Goal: Ask a question

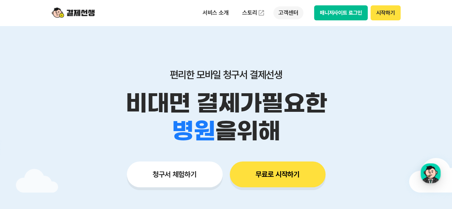
click at [287, 10] on p "고객센터" at bounding box center [288, 12] width 30 height 13
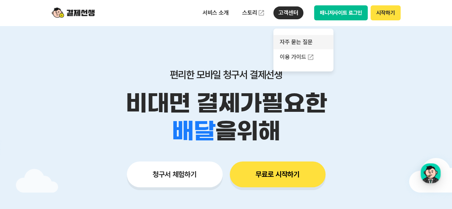
click at [294, 42] on link "자주 묻는 질문" at bounding box center [303, 42] width 60 height 14
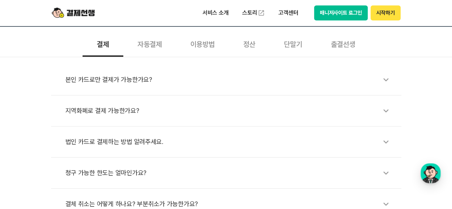
scroll to position [166, 0]
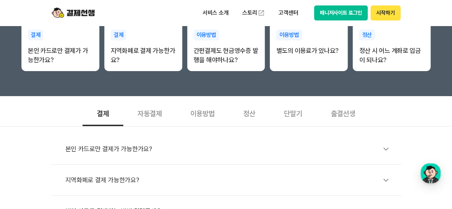
click at [152, 115] on div "자동결제" at bounding box center [149, 113] width 53 height 26
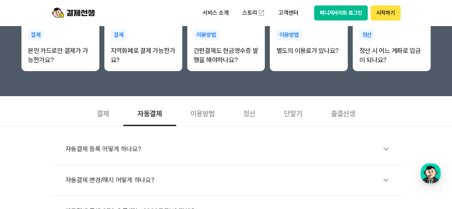
click at [251, 113] on div "정산" at bounding box center [249, 113] width 41 height 26
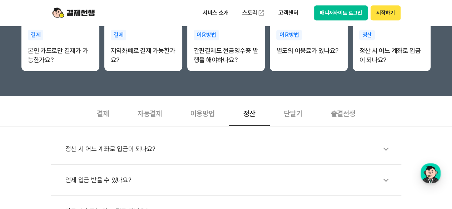
click at [236, 148] on div "정산 시 어느 계좌로 입금이 되나요?" at bounding box center [229, 149] width 329 height 16
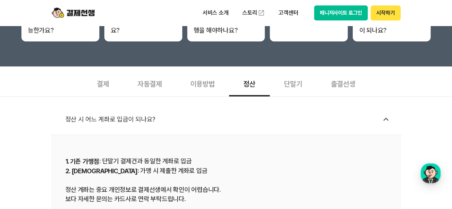
scroll to position [238, 0]
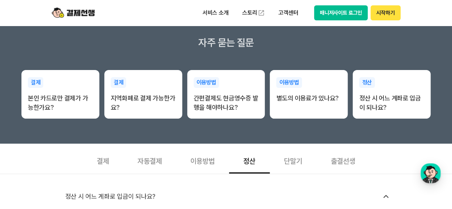
click at [296, 164] on div "단말기" at bounding box center [293, 160] width 47 height 26
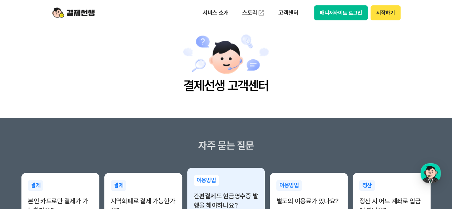
scroll to position [71, 0]
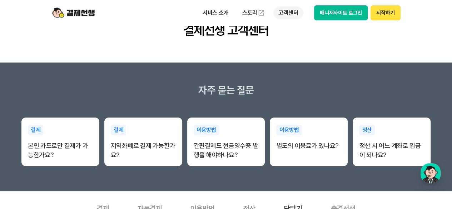
click at [288, 17] on p "고객센터" at bounding box center [288, 12] width 30 height 13
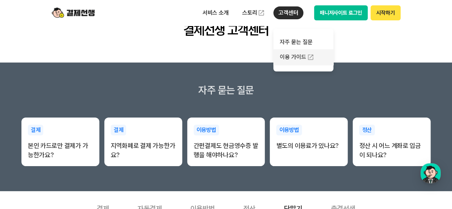
click at [296, 57] on link "이용 가이드" at bounding box center [303, 57] width 60 height 16
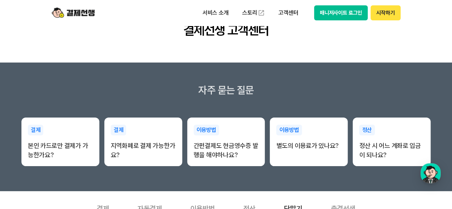
click at [384, 13] on button "시작하기" at bounding box center [385, 12] width 30 height 15
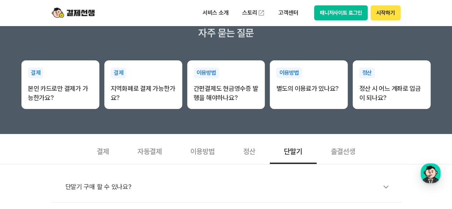
scroll to position [190, 0]
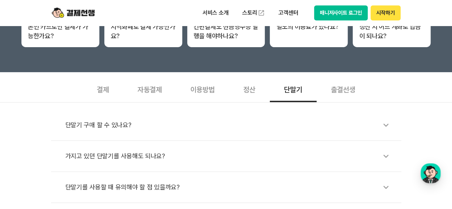
click at [103, 93] on div "결제" at bounding box center [103, 89] width 41 height 26
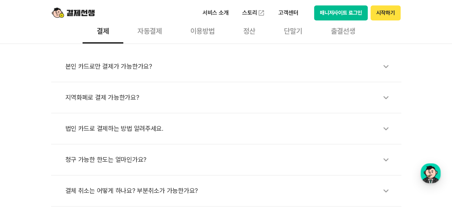
scroll to position [309, 0]
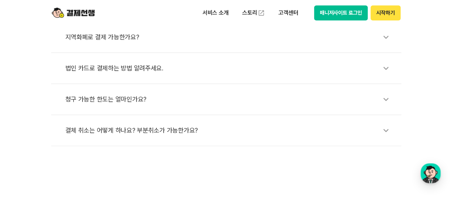
click at [386, 69] on icon at bounding box center [386, 68] width 16 height 16
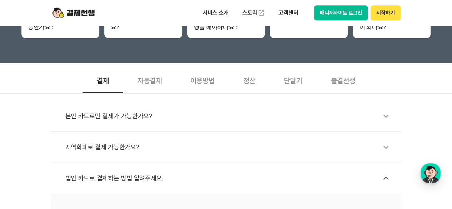
scroll to position [190, 0]
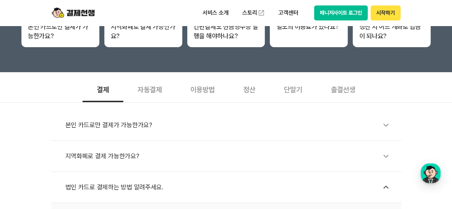
click at [209, 131] on div "본인 카드로만 결제가 가능한가요?" at bounding box center [229, 125] width 329 height 16
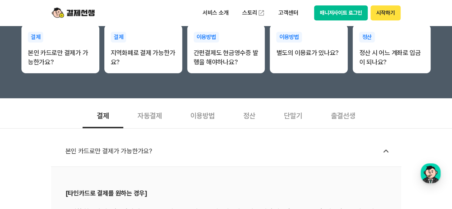
scroll to position [143, 0]
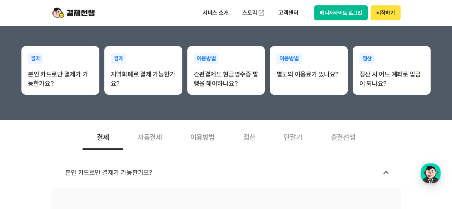
click at [197, 136] on div "이용방법" at bounding box center [202, 136] width 53 height 26
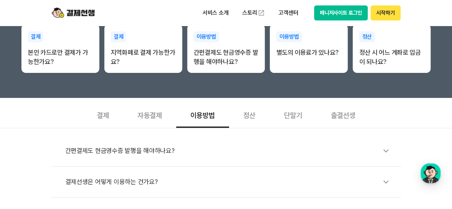
scroll to position [190, 0]
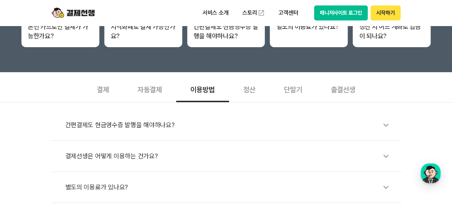
click at [186, 153] on div "결제선생은 어떻게 이용하는 건가요?" at bounding box center [229, 156] width 329 height 16
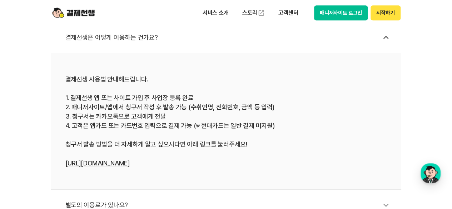
scroll to position [309, 0]
click at [426, 174] on div "button" at bounding box center [430, 173] width 20 height 20
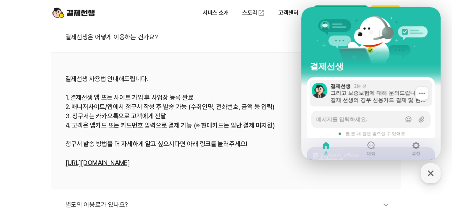
click at [373, 94] on div "그리고 보증보험에 대해 문의드립니다. 결제 선생의 경우 신용카드 결제 및 현금영수증 처리를 위해 보증보험에 별도로 가입하지 않아도 되나요?" at bounding box center [378, 96] width 96 height 14
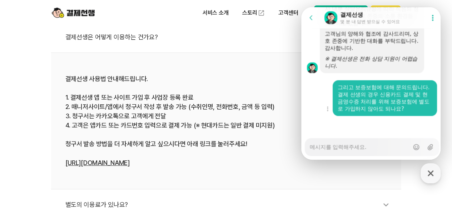
scroll to position [381, 0]
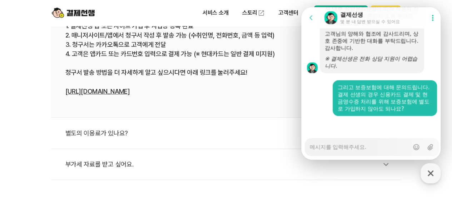
click at [22, 97] on div "간편결제도 현금영수증 발행을 해야하나요? 결제선생은 어떻게 이용하는 건가요? 결제선생 사용법 안내해드립니다. 1. 결제선생 앱 또는 사이트 가…" at bounding box center [226, 46] width 452 height 268
click at [313, 18] on icon at bounding box center [311, 17] width 7 height 7
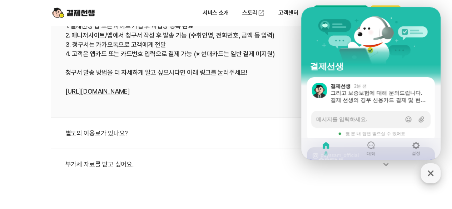
click at [434, 177] on icon "button" at bounding box center [430, 173] width 13 height 13
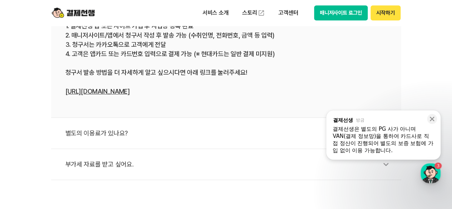
click at [389, 135] on div "결제선생은 별도의 PG 사가 아니며 VAN(결제 정보망)을 통하여 카드사로 직접 정산이 진행되어 별도의 보증 보험에 가입 없이 이용 가능합니다." at bounding box center [383, 139] width 101 height 29
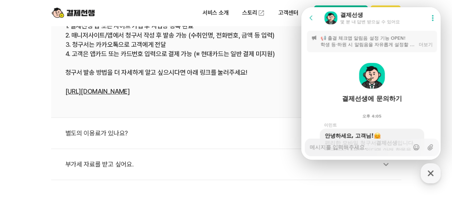
scroll to position [876, 0]
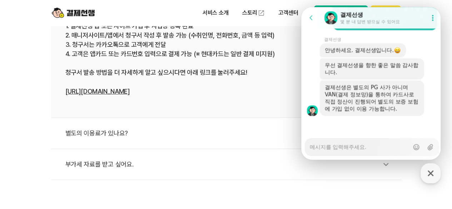
type textarea "x"
type textarea "ㅇ"
type textarea "x"
type textarea "아"
type textarea "x"
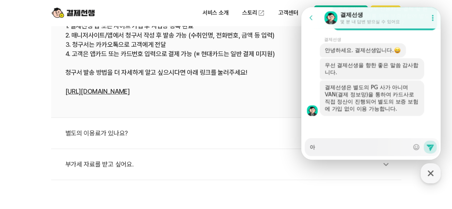
type textarea "앟"
type textarea "x"
type textarea "아하"
type textarea "x"
type textarea "아하!"
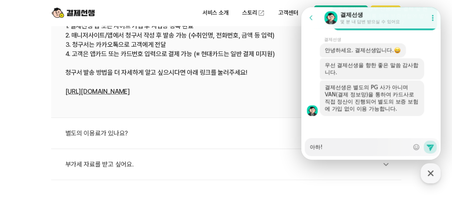
type textarea "x"
type textarea "아하!"
type textarea "x"
type textarea "아하! ㄴ"
type textarea "x"
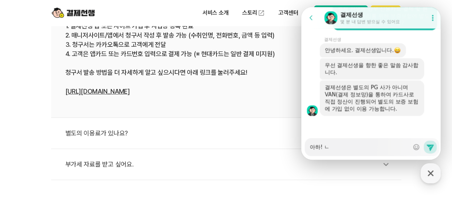
type textarea "아하! 네"
type textarea "x"
type textarea "아하! 네!"
type textarea "x"
type textarea "아하! 네!"
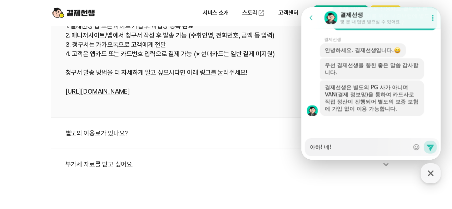
type textarea "x"
type textarea "아하! 네! ㅇ"
type textarea "x"
type textarea "아하! 네! 알"
type textarea "x"
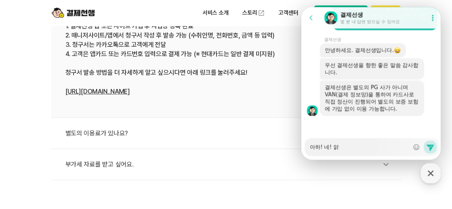
type textarea "아하! 네! 알게"
type textarea "x"
type textarea "아하! 네! 알겠"
type textarea "x"
type textarea "아하! 네! 알겠ㅅ"
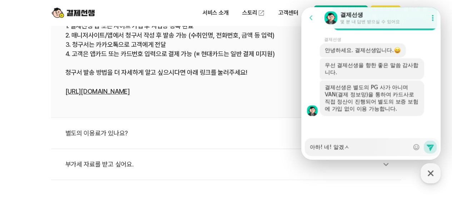
type textarea "x"
type textarea "아하! 네! 알겠스"
type textarea "x"
type textarea "아하! 네! 알겠습"
type textarea "x"
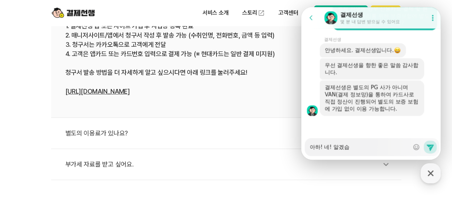
type textarea "아하! 네! 알겠습ㄴ"
type textarea "x"
type textarea "아하! 네! 알겠습닏"
type textarea "x"
type textarea "아하! 네! 알겠습니다"
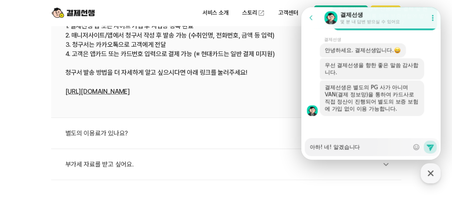
type textarea "x"
type textarea "아하! 네! 알겠습니ㄷ"
type textarea "x"
type textarea "아하! 네! 알겠습니"
type textarea "x"
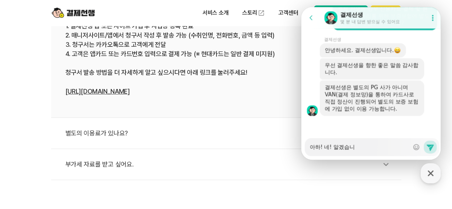
type textarea "아하! 네! 알겠습"
type textarea "x"
type textarea "아하! 네! 알겠"
type textarea "x"
type textarea "아하! 네! 알"
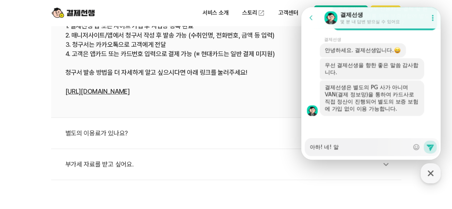
type textarea "x"
type textarea "아하! 네!"
type textarea "x"
type textarea "아하! 네! ㅇ"
type textarea "x"
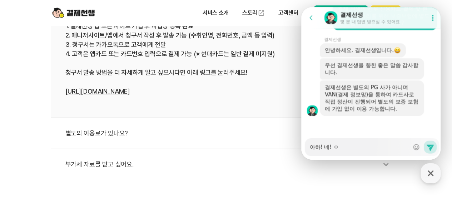
type textarea "아하! 네! 아"
type textarea "x"
type textarea "아하! 네! 알"
type textarea "x"
type textarea "아하! 네! 알ㄹ"
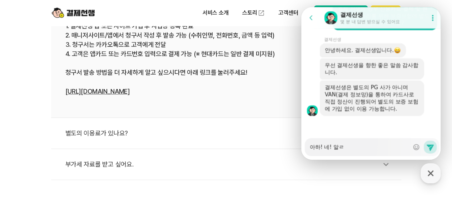
type textarea "x"
type textarea "아하! 네! 알려"
type textarea "x"
type textarea "아하! 네! 알렺"
type textarea "x"
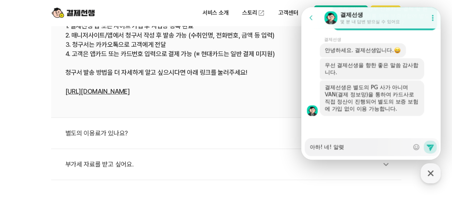
type textarea "아하! 네! 알려주"
type textarea "x"
type textarea "아하! 네! 알려줏"
type textarea "x"
type textarea "아하! 네! 알려주셔"
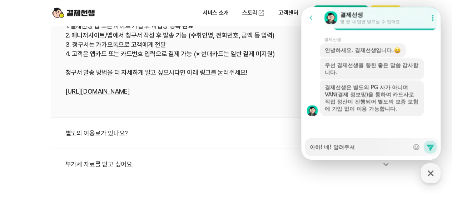
type textarea "x"
type textarea "아하! 네! 알려주셧"
type textarea "x"
type textarea "아하! 네! 알려주셔서"
type textarea "x"
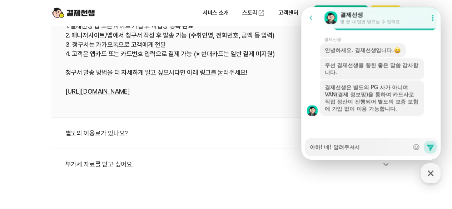
type textarea "아하! 네! 알려주셔서"
type textarea "x"
type textarea "아하! 네! 알려주셔서 ㄱ"
type textarea "x"
type textarea "아하! 네! 알려주셔서 가"
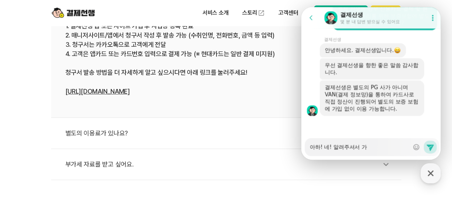
type textarea "x"
type textarea "아하! 네! 알려주셔서 감"
type textarea "x"
type textarea "아하! 네! 알려주셔서 감ㅅ"
type textarea "x"
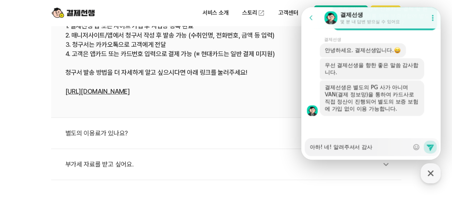
type textarea "아하! 네! 알려주셔서 감샇"
type textarea "x"
type textarea "아하! 네! 알려주셔서 감사하"
type textarea "x"
type textarea "아하! 네! 알려주셔서 감사합"
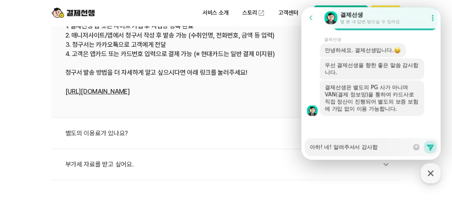
type textarea "x"
type textarea "아하! 네! 알려주셔서 감사합ㄴ"
type textarea "x"
type textarea "아하! 네! 알려주셔서 감사합니"
type textarea "x"
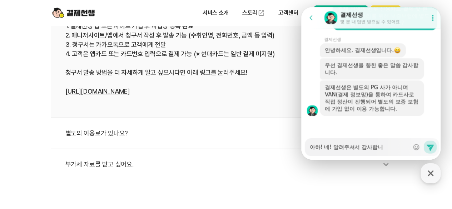
type textarea "아하! 네! 알려주셔서 감사합닏"
type textarea "x"
type textarea "아하! 네! 알려주셔서 감사합니다"
type textarea "x"
type textarea "아하! 네! 알려주셔서 감사합니다"
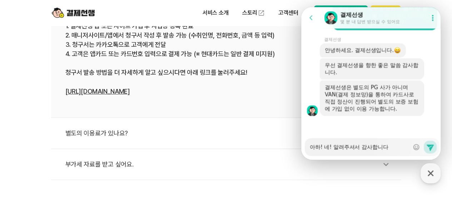
type textarea "x"
type textarea "아하! 네! 알려주셔서 감사합니다 :"
type textarea "x"
type textarea "아하! 네! 알려주셔서 감사합니다 :)"
type textarea "x"
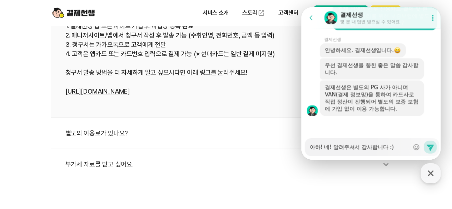
type textarea "아하! 네! 알려주셔서 감사합니다 :)"
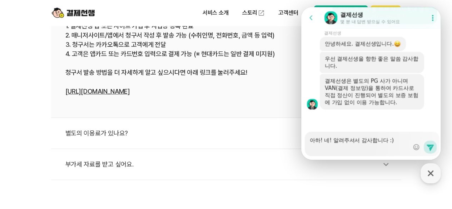
scroll to position [883, 0]
type textarea "x"
type textarea "아하! 네! 알려주셔서 감사합니다 :) ㅅ"
type textarea "x"
type textarea "아하! 네! 알려주셔서 감사합니다 :) [DEMOGRAPHIC_DATA]"
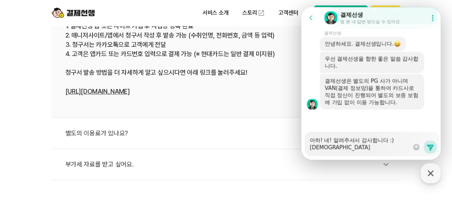
type textarea "x"
type textarea "아하! 네! 알려주셔서 감사합니다 :) 사시"
type textarea "x"
type textarea "아하! 네! 알려주셔서 감사합니다 :) 사실"
type textarea "x"
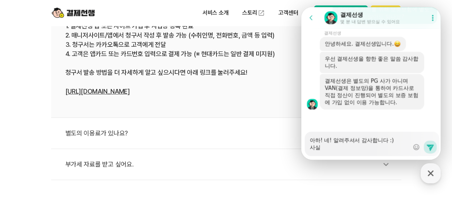
type textarea "아하! 네! 알려주셔서 감사합니다 :) 사실."
type textarea "x"
type textarea "아하! 네! 알려주셔서 감사합니다 :) 사실.."
type textarea "x"
type textarea "아하! 네! 알려주셔서 감사합니다 :) 사실..."
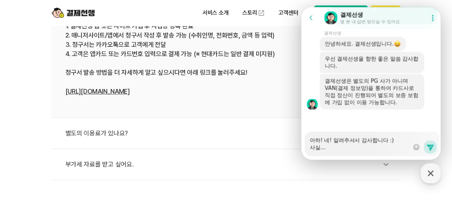
type textarea "x"
type textarea "아하! 네! 알려주셔서 감사합니다 :) 사실..."
type textarea "x"
type textarea "아하! 네! 알려주셔서 감사합니다 :) 사실... ㅇ"
type textarea "x"
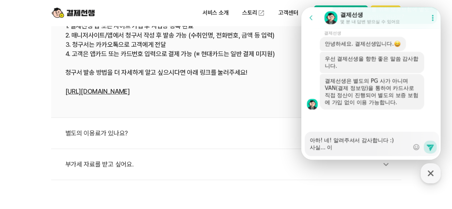
type textarea "아하! 네! 알려주셔서 감사합니다 :) 사실... 잏"
type textarea "x"
type textarea "아하! 네! 알려주셔서 감사합니다 :) 사실... 이해"
type textarea "x"
type textarea "아하! 네! 알려주셔서 감사합니다 :) 사실... 이핵"
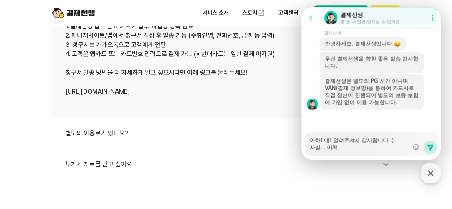
type textarea "x"
type textarea "아하! 네! 알려주셔서 감사합니다 :) 사실... 이해가"
type textarea "x"
type textarea "아하! 네! 알려주셔서 감사합니다 :) 사실... 이해가"
type textarea "x"
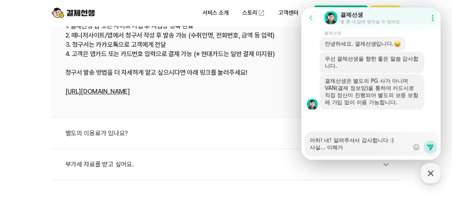
type textarea "아하! 네! 알려주셔서 감사합니다 :) 사실... 이해가 ㅈ"
type textarea "x"
type textarea "아하! 네! 알려주셔서 감사합니다 :) 사실... 이해가 조"
type textarea "x"
type textarea "아하! 네! 알려주셔서 감사합니다 :) 사실... 이해가 족"
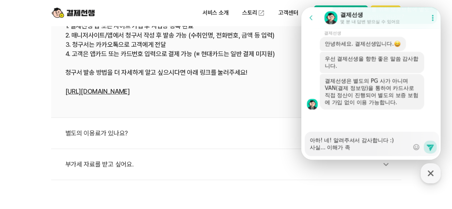
type textarea "x"
type textarea "아하! 네! 알려주셔서 감사합니다 :) 사실... 이해가 조금"
type textarea "x"
type textarea "아하! 네! 알려주셔서 감사합니다 :) 사실... 이해가 조금"
type textarea "x"
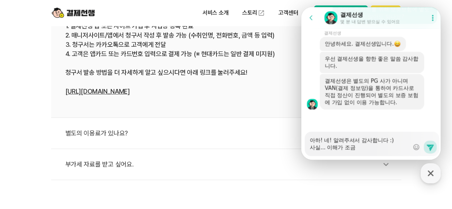
type textarea "아하! 네! 알려주셔서 감사합니다 :) 사실... 이해가 조금 ㅇ"
type textarea "x"
type textarea "아하! 네! 알려주셔서 감사합니다 :) 사실... 이해가 조금 아"
type textarea "x"
type textarea "아하! 네! 알려주셔서 감사합니다 :) 사실... 이해가 조금 안"
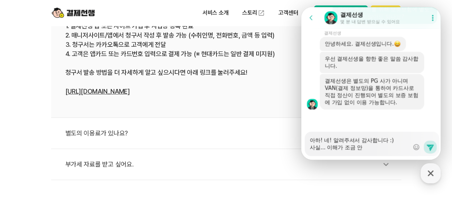
type textarea "x"
type textarea "아하! 네! 알려주셔서 감사합니다 :) 사실... 이해가 조금 안ㄷ"
type textarea "x"
type textarea "아하! 네! 알려주셔서 감사합니다 :) 사실... 이해가 조금 안도"
type textarea "x"
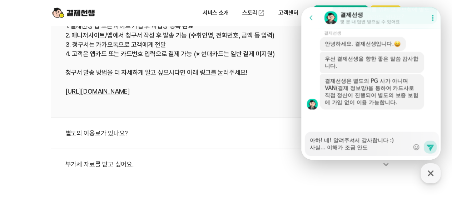
type textarea "아하! 네! 알려주셔서 감사합니다 :) 사실... 이해가 조금 안되"
type textarea "x"
type textarea "아하! 네! 알려주셔서 감사합니다 :) 사실... 이해가 조금 안됙"
type textarea "x"
type textarea "아하! 네! 알려주셔서 감사합니다 :) 사실... 이해가 조금 안되기"
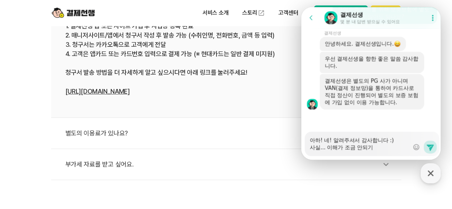
type textarea "x"
type textarea "아하! 네! 알려주셔서 감사합니다 :) 사실... 이해가 조금 안되긴"
type textarea "x"
type textarea "아하! 네! 알려주셔서 감사합니다 :) 사실... 이해가 조금 안되기느"
type textarea "x"
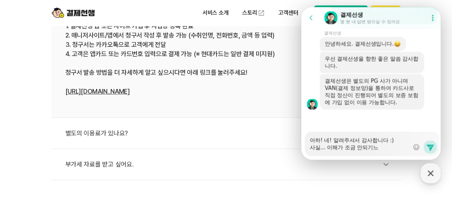
type textarea "아하! 네! 알려주셔서 감사합니다 :) 사실... 이해가 조금 안되기는"
type textarea "x"
type textarea "아하! 네! 알려주셔서 감사합니다 :) 사실... 이해가 조금 안되기는"
type textarea "x"
type textarea "아하! 네! 알려주셔서 감사합니다 :) 사실... 이해가 조금 안되기는 ㅎ"
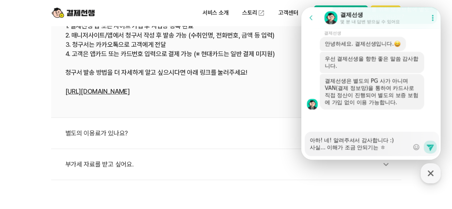
type textarea "x"
type textarea "아하! 네! 알려주셔서 감사합니다 :) 사실... 이해가 조금 안되기는 하"
type textarea "x"
type textarea "아하! 네! 알려주셔서 감사합니다 :) 사실... 이해가 조금 안되기는 핮"
type textarea "x"
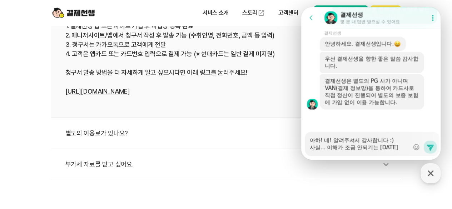
type textarea "아하! 네! 알려주셔서 감사합니다 :) 사실... 이해가 조금 안되기는 하짐"
type textarea "x"
type textarea "아하! 네! 알려주셔서 감사합니다 :) 사실... 이해가 조금 안되기는 하지마"
type textarea "x"
type textarea "아하! 네! 알려주셔서 감사합니다 :) 사실... 이해가 조금 안되기는 하지만"
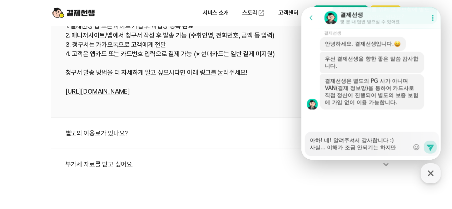
type textarea "x"
type textarea "아하! 네! 알려주셔서 감사합니다 :) 사실... 이해가 조금 안되기는 하지만,"
type textarea "x"
type textarea "아하! 네! 알려주셔서 감사합니다 :) 사실... 이해가 조금 안되기는 하지만,"
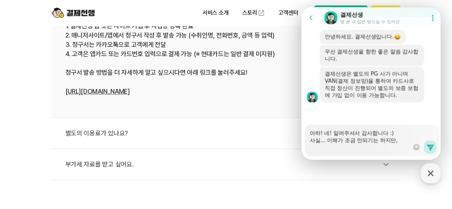
scroll to position [890, 0]
type textarea "x"
type textarea "아하! 네! 알려주셔서 감사합니다 :) 사실... 이해가 조금 안되기는 하지만, ㅂ"
type textarea "x"
type textarea "아하! 네! 알려주셔서 감사합니다 :) 사실... 이해가 조금 안되기는 하지만, 벼"
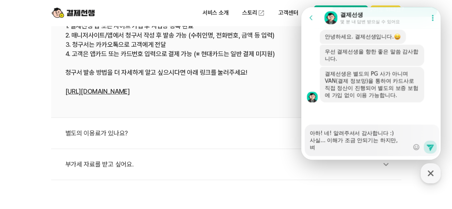
type textarea "x"
type textarea "아하! 네! 알려주셔서 감사합니다 :) 사실... 이해가 조금 안되기는 하지만, 별"
type textarea "x"
type textarea "아하! 네! 알려주셔서 감사합니다 :) 사실... 이해가 조금 안되기는 하지만, 벼로"
type textarea "x"
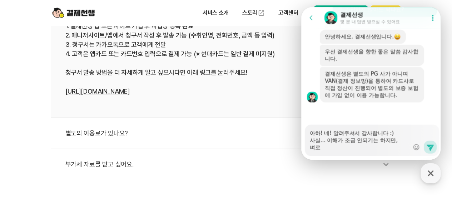
type textarea "아하! 네! 알려주셔서 감사합니다 :) 사실... 이해가 조금 안되기는 하지만, 벼롣"
type textarea "x"
type textarea "아하! 네! 알려주셔서 감사합니다 :) 사실... 이해가 조금 안되기는 하지만, 벼롣ㅇ"
type textarea "x"
type textarea "아하! 네! 알려주셔서 감사합니다 :) 사실... 이해가 조금 안되기는 하지만, 벼롣으"
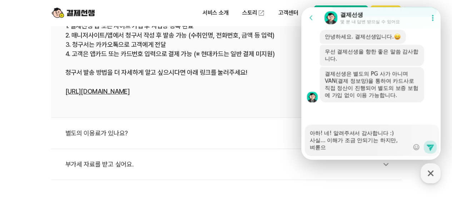
type textarea "x"
type textarea "아하! 네! 알려주셔서 감사합니다 :) 사실... 이해가 조금 안되기는 하지만, 벼롣의"
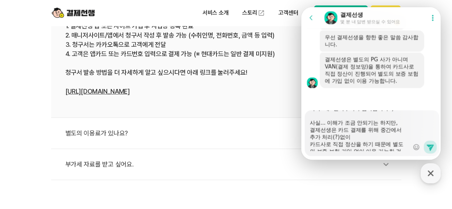
scroll to position [0, 0]
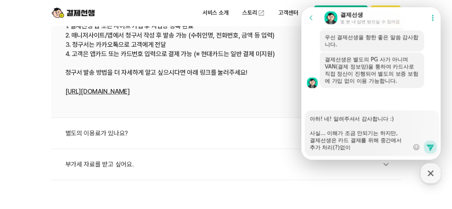
click at [312, 134] on textarea "아하! 네! 알려주셔서 감사합니다 :) 사실... 이해가 조금 안되기는 하지만, 결제선생은 카드 결제를 위해 중간에서 추가 처리(?)없이 카드…" at bounding box center [359, 130] width 99 height 41
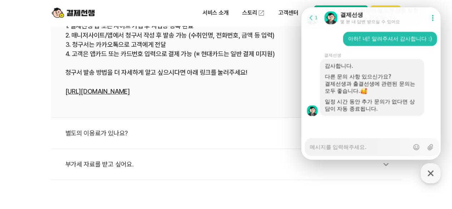
scroll to position [968, 0]
click at [365, 145] on textarea "Messenger Input Textarea" at bounding box center [359, 145] width 99 height 12
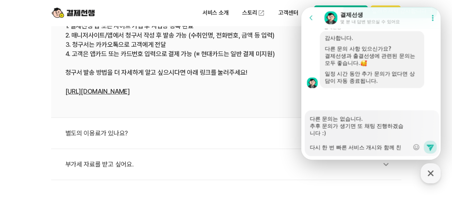
scroll to position [7, 0]
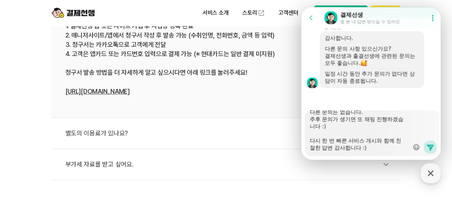
click at [415, 148] on icon at bounding box center [416, 147] width 6 height 6
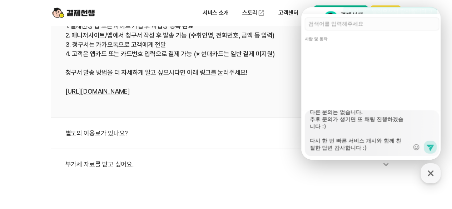
scroll to position [233, 0]
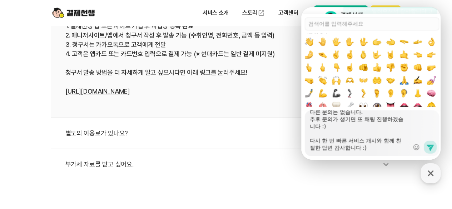
click at [381, 72] on button at bounding box center [377, 67] width 9 height 9
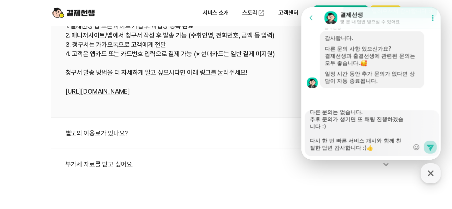
click at [429, 145] on icon at bounding box center [429, 148] width 7 height 6
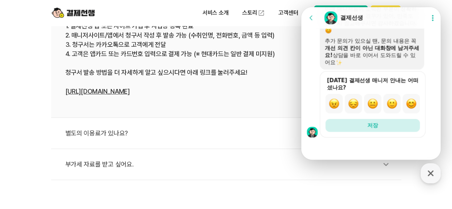
scroll to position [1247, 0]
click at [410, 103] on img "button" at bounding box center [411, 103] width 11 height 11
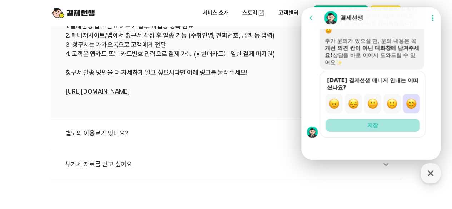
click at [393, 125] on button "저장" at bounding box center [372, 125] width 94 height 13
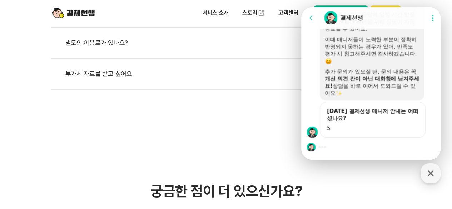
scroll to position [476, 0]
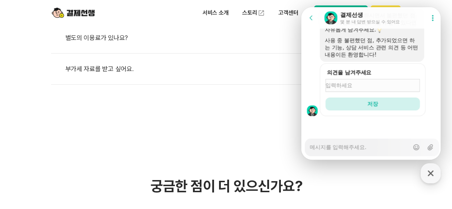
drag, startPoint x: 374, startPoint y: 80, endPoint x: 371, endPoint y: 84, distance: 4.8
click at [373, 80] on div at bounding box center [372, 85] width 94 height 13
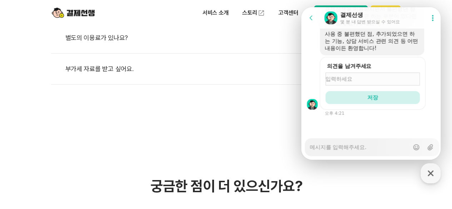
click at [371, 83] on input "의견을 남겨주세요" at bounding box center [372, 78] width 94 height 7
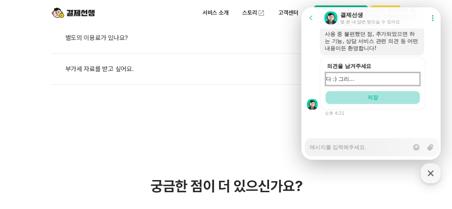
click at [379, 99] on button "저장" at bounding box center [372, 97] width 94 height 13
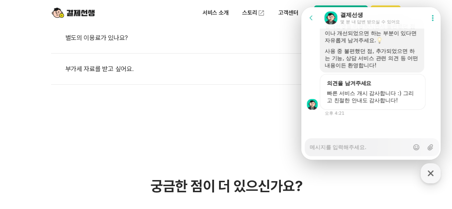
scroll to position [1348, 0]
click at [433, 174] on icon "button" at bounding box center [430, 173] width 13 height 13
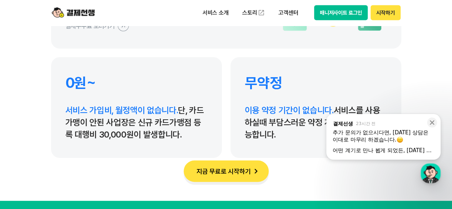
click at [396, 143] on div "추가 문의가 없으시다면, [DATE] 상담은 이대로 마무리 하겠습니다." at bounding box center [383, 136] width 101 height 14
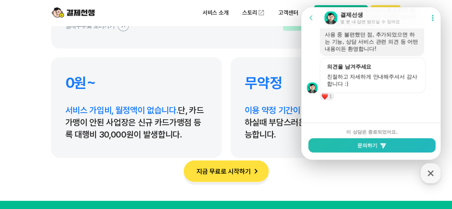
scroll to position [3573, 0]
